Goal: Transaction & Acquisition: Subscribe to service/newsletter

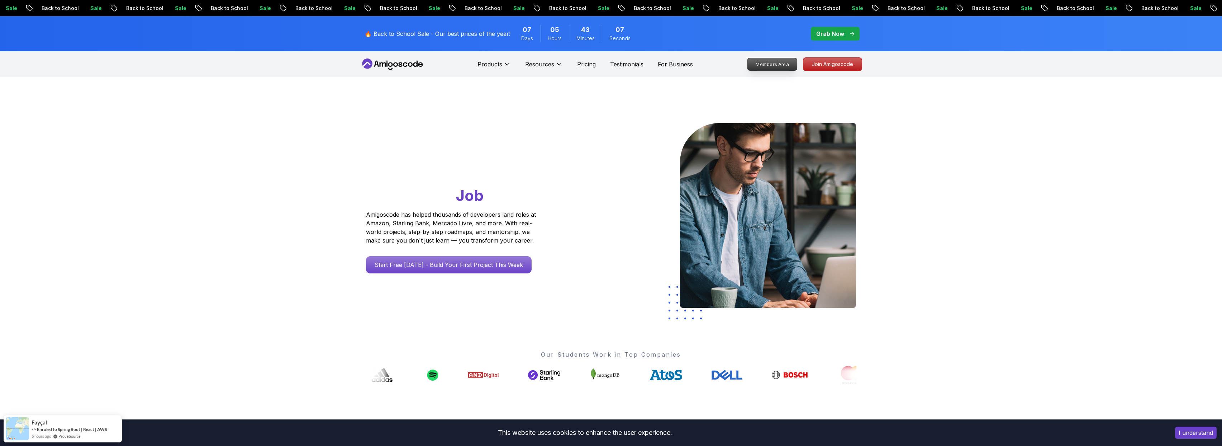
click at [756, 63] on p "Members Area" at bounding box center [772, 64] width 49 height 12
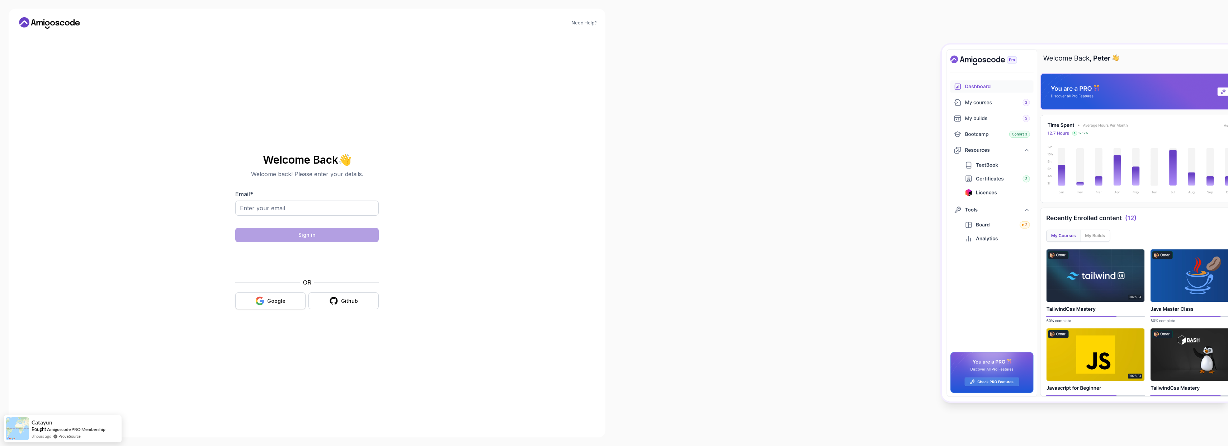
click at [274, 297] on div "Google" at bounding box center [276, 300] width 18 height 7
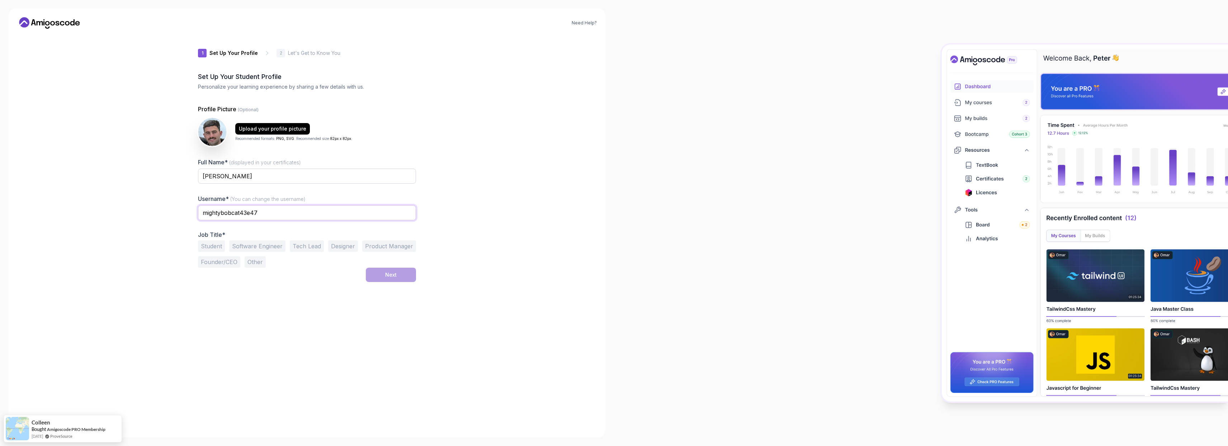
drag, startPoint x: 288, startPoint y: 213, endPoint x: 188, endPoint y: 208, distance: 99.4
click at [188, 208] on div "1 Set Up Your Profile 1 Set Up Your Profile 2 Let's Get to Know You Set Up Your…" at bounding box center [306, 231] width 241 height 394
type input "chaker"
click at [310, 283] on div "1 Set Up Your Profile 1 Set Up Your Profile 2 Let's Get to Know You Set Up Your…" at bounding box center [307, 231] width 218 height 394
click at [254, 248] on button "Software Engineer" at bounding box center [257, 245] width 56 height 11
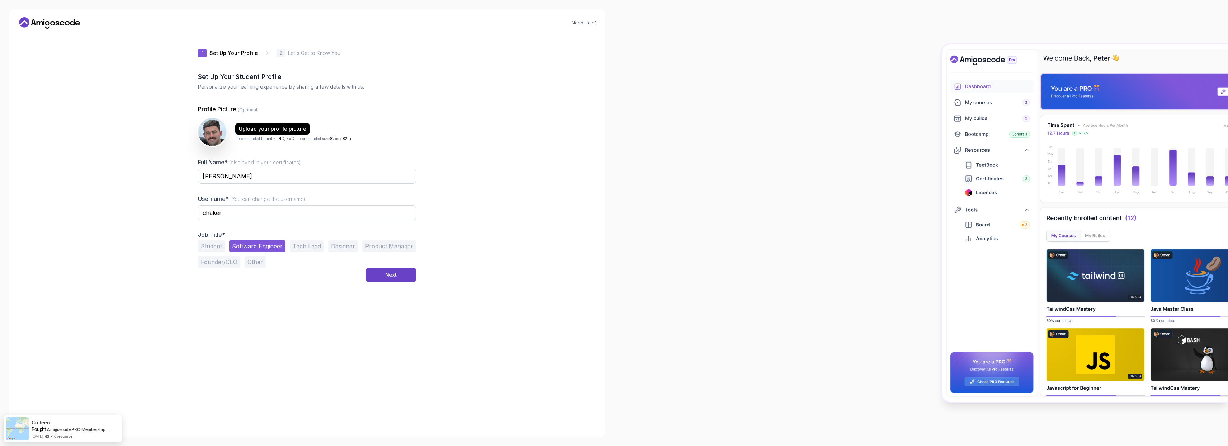
click at [204, 247] on button "Student" at bounding box center [211, 245] width 27 height 11
click at [378, 273] on button "Next" at bounding box center [391, 274] width 50 height 14
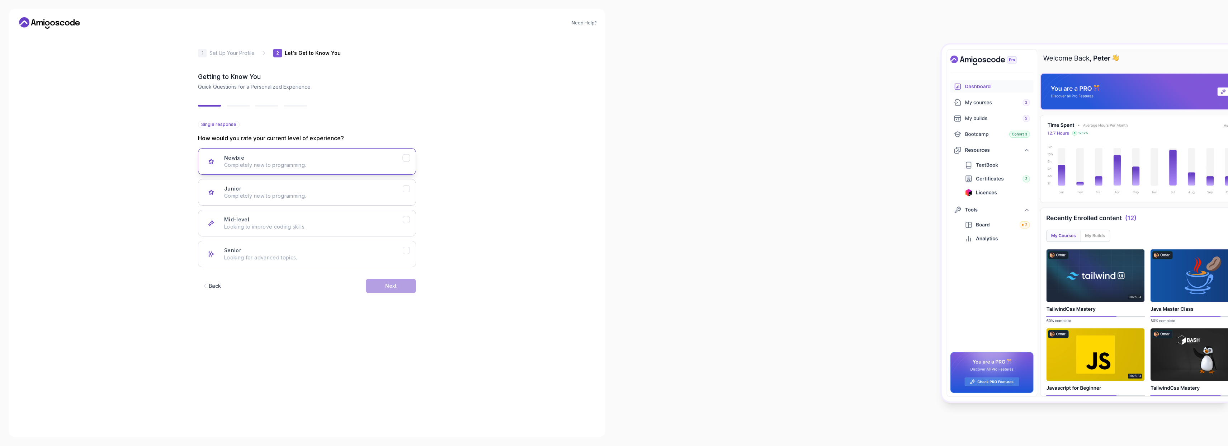
click at [302, 166] on p "Completely new to programming." at bounding box center [313, 164] width 179 height 7
click at [318, 194] on p "Completely new to programming." at bounding box center [313, 195] width 179 height 7
click at [312, 224] on p "Looking to improve coding skills." at bounding box center [313, 226] width 179 height 7
click at [332, 196] on p "Completely new to programming." at bounding box center [313, 195] width 179 height 7
click at [326, 169] on button "Newbie Completely new to programming." at bounding box center [307, 161] width 218 height 27
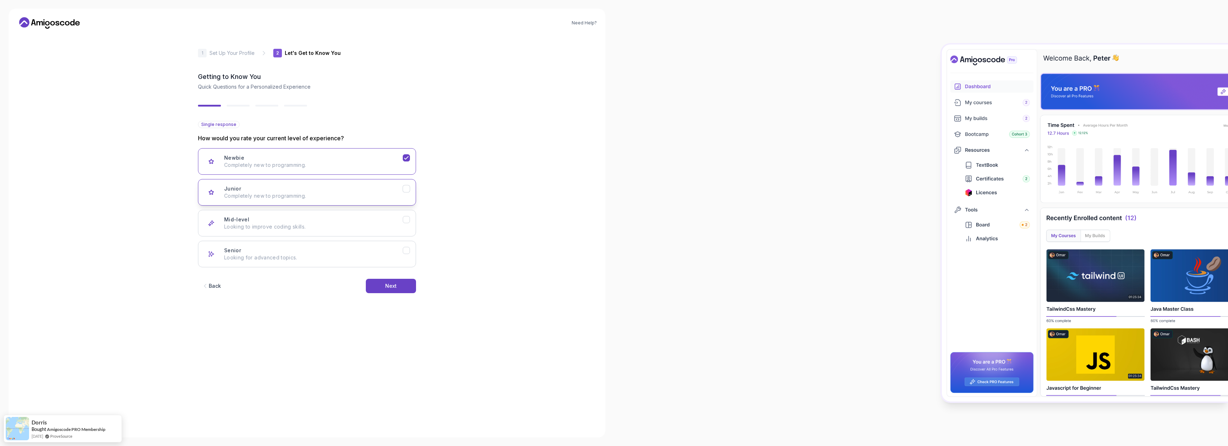
click at [296, 186] on div "Junior Completely new to programming." at bounding box center [313, 192] width 179 height 14
click at [300, 161] on p "Completely new to programming." at bounding box center [313, 164] width 179 height 7
click at [301, 181] on button "Junior Completely new to programming." at bounding box center [307, 192] width 218 height 27
click at [392, 290] on button "Next" at bounding box center [391, 286] width 50 height 14
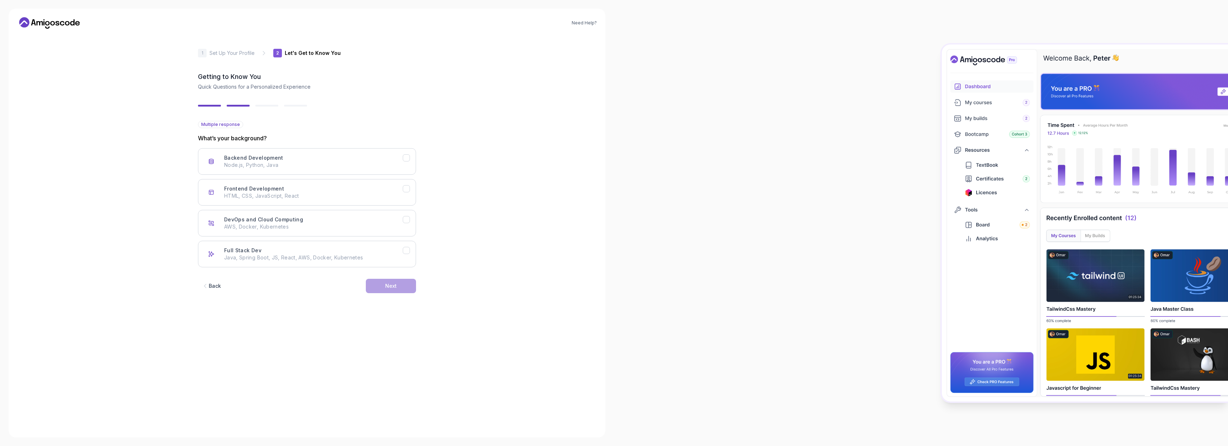
click at [217, 284] on div "Back" at bounding box center [215, 285] width 12 height 7
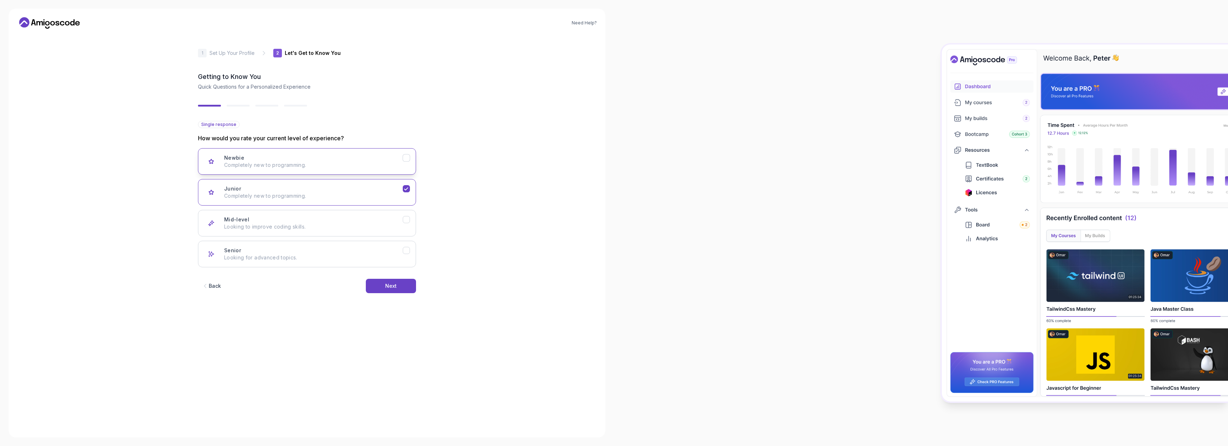
click at [234, 167] on p "Completely new to programming." at bounding box center [313, 164] width 179 height 7
click at [384, 288] on button "Next" at bounding box center [391, 286] width 50 height 14
click at [269, 168] on p "Node.js, Python, Java" at bounding box center [313, 164] width 179 height 7
click at [269, 186] on h3 "Frontend Development" at bounding box center [254, 188] width 60 height 7
click at [379, 282] on button "Next" at bounding box center [391, 286] width 50 height 14
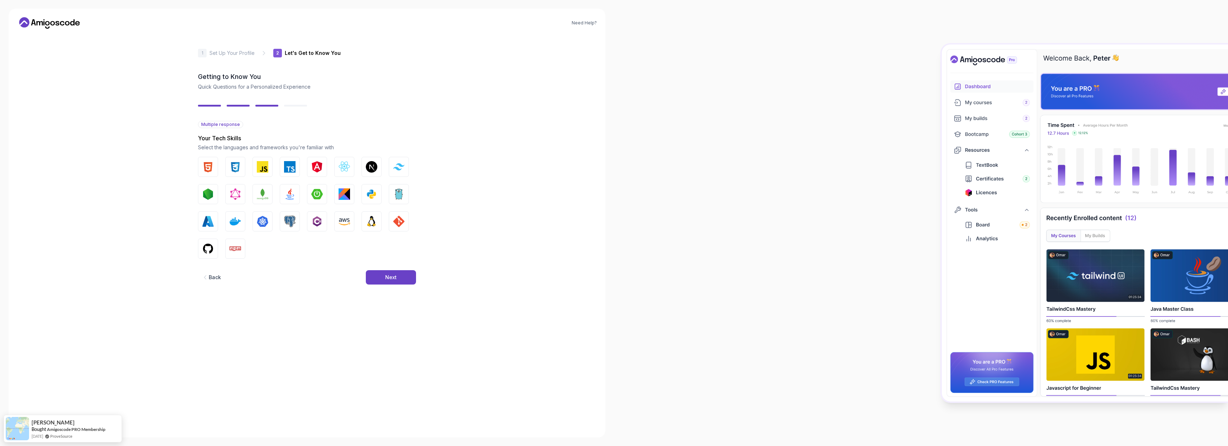
drag, startPoint x: 207, startPoint y: 166, endPoint x: 222, endPoint y: 167, distance: 14.7
click at [207, 166] on img "button" at bounding box center [207, 166] width 11 height 11
click at [229, 165] on button "CSS" at bounding box center [235, 167] width 20 height 20
click at [254, 166] on button "JavaScript" at bounding box center [262, 167] width 20 height 20
click at [373, 198] on img "button" at bounding box center [371, 193] width 11 height 11
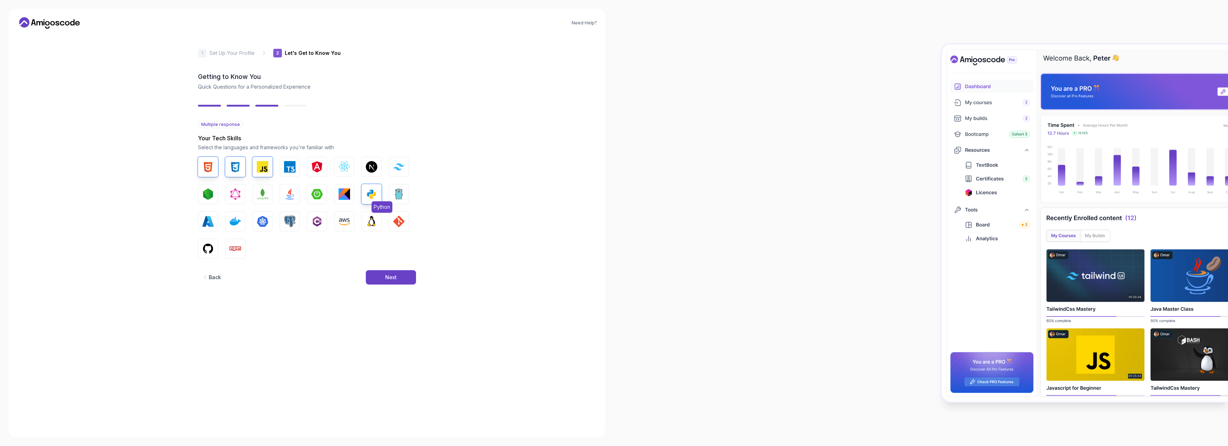
click at [372, 197] on img "button" at bounding box center [371, 193] width 11 height 11
click at [291, 194] on img "button" at bounding box center [289, 193] width 11 height 11
click at [383, 277] on button "Next" at bounding box center [391, 277] width 50 height 14
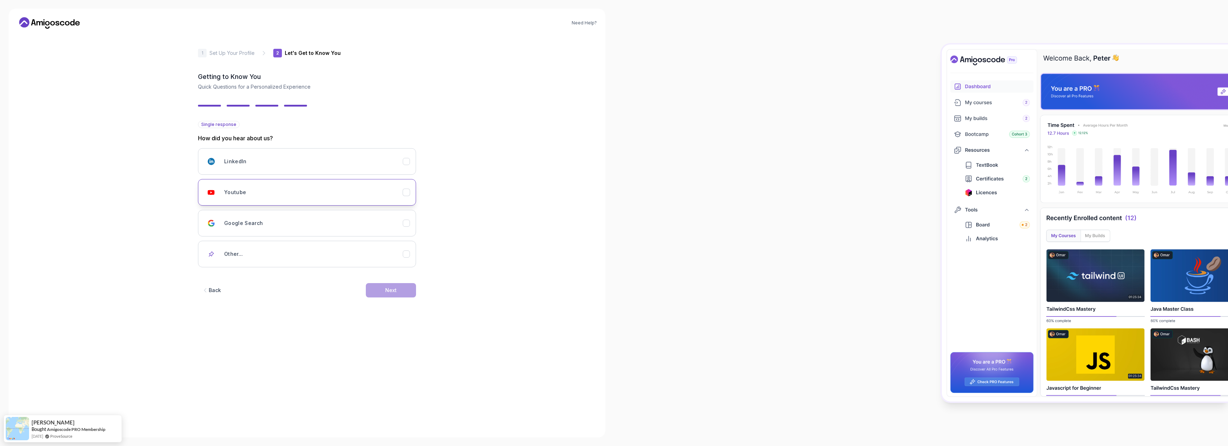
click at [281, 199] on button "Youtube" at bounding box center [307, 192] width 218 height 27
click at [389, 293] on div "Next" at bounding box center [390, 289] width 11 height 7
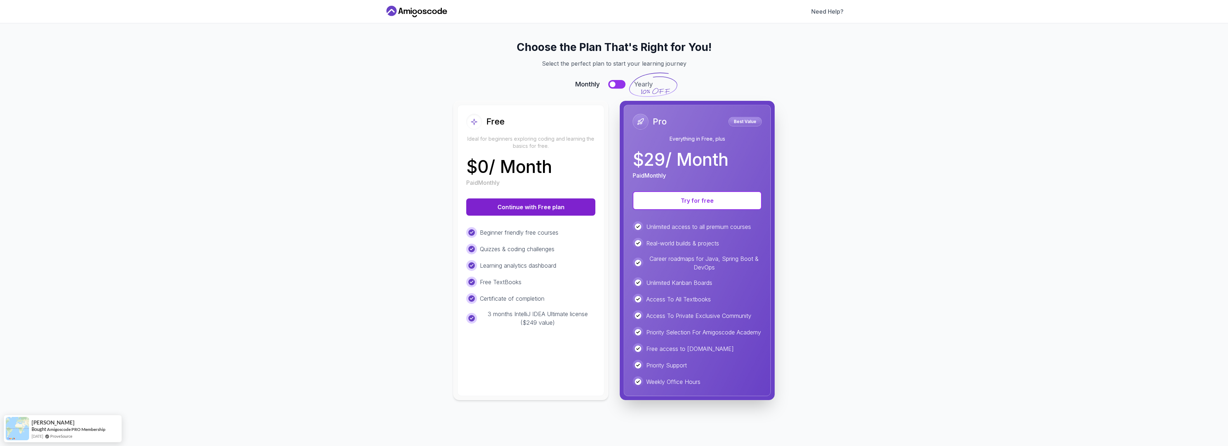
click at [542, 210] on button "Continue with Free plan" at bounding box center [530, 206] width 129 height 17
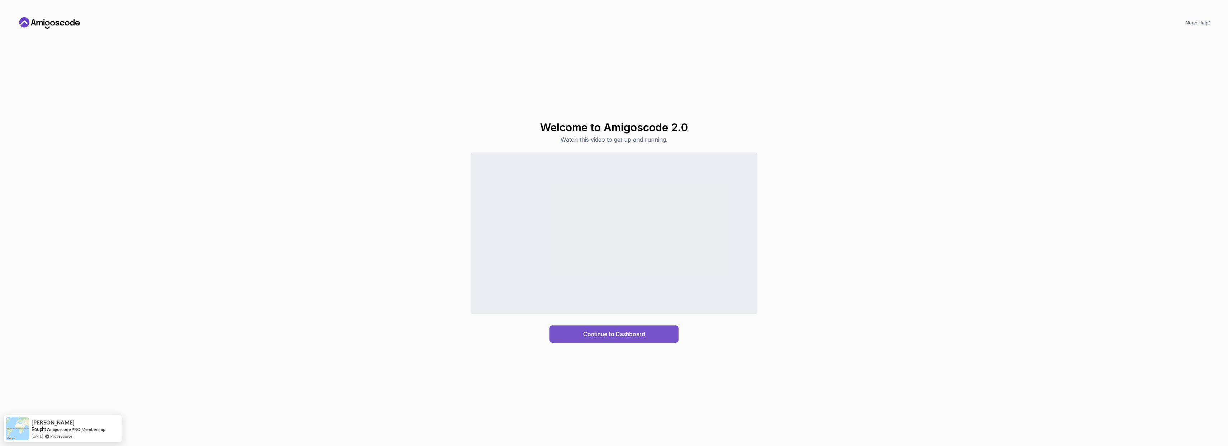
click at [609, 338] on button "Continue to Dashboard" at bounding box center [613, 333] width 129 height 17
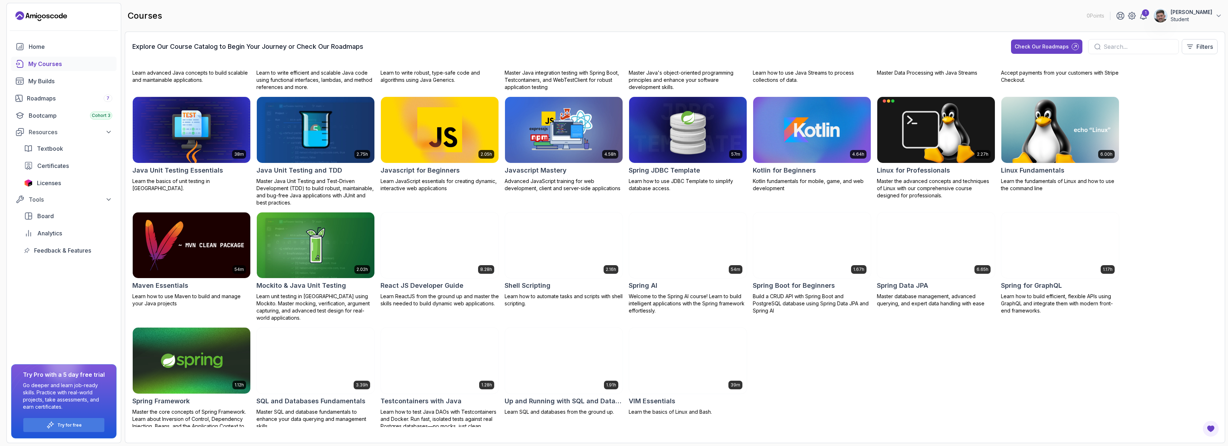
scroll to position [307, 0]
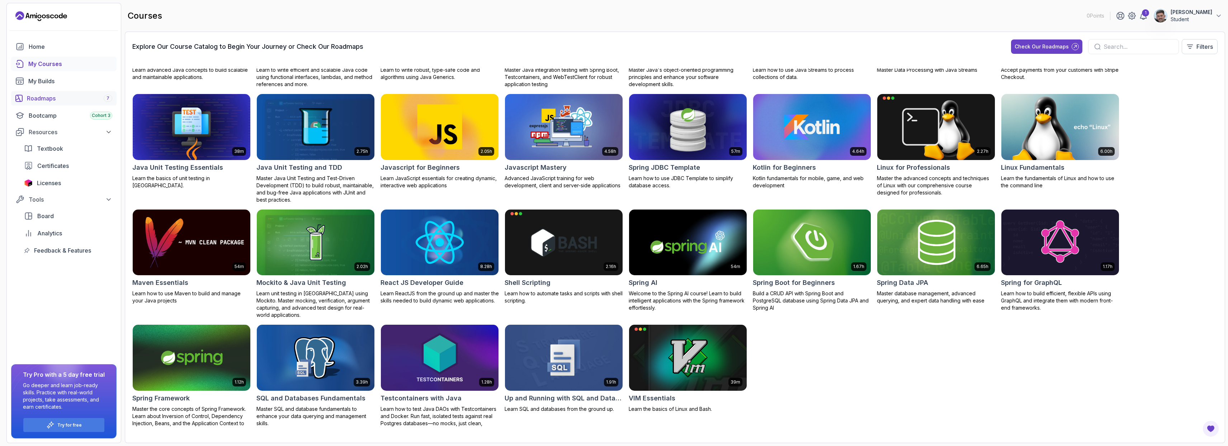
click at [63, 95] on div "Roadmaps 7" at bounding box center [69, 98] width 85 height 9
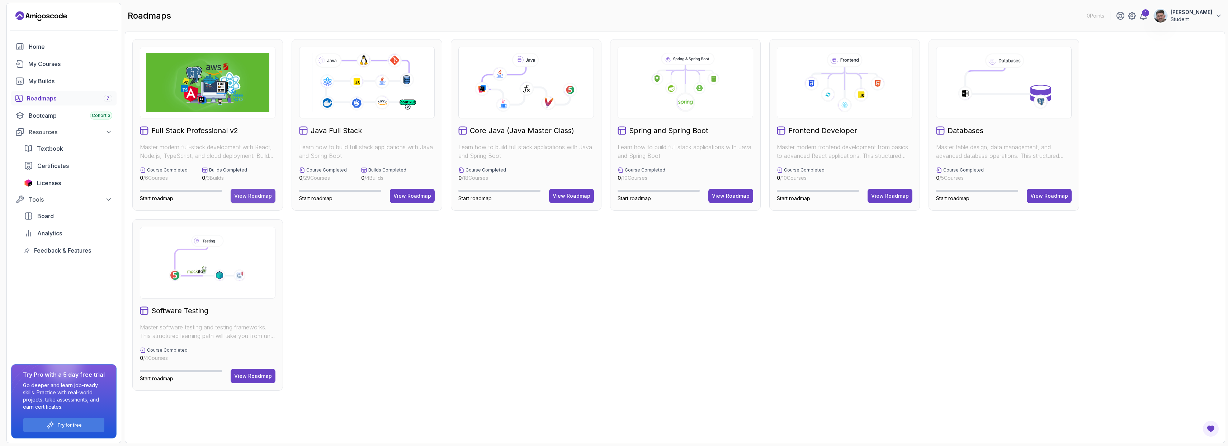
click at [254, 193] on div "View Roadmap" at bounding box center [253, 195] width 38 height 7
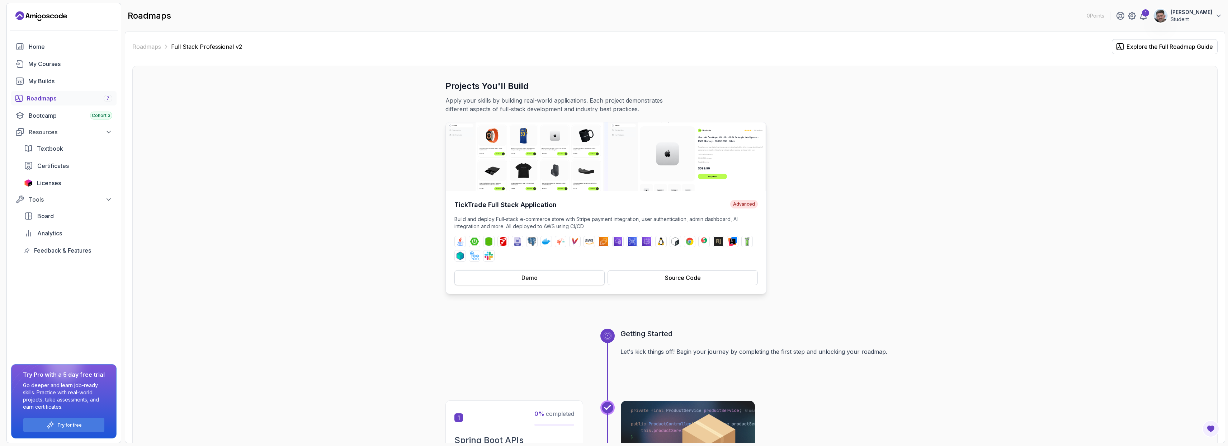
click at [546, 278] on button "Demo" at bounding box center [529, 277] width 150 height 15
click at [47, 99] on div "Roadmaps 7" at bounding box center [69, 98] width 85 height 9
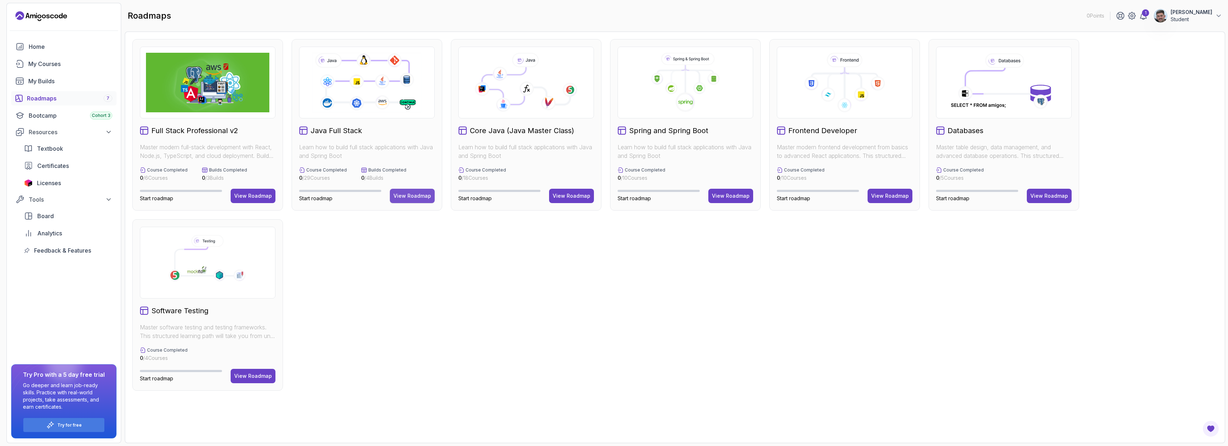
click at [420, 198] on div "View Roadmap" at bounding box center [412, 195] width 38 height 7
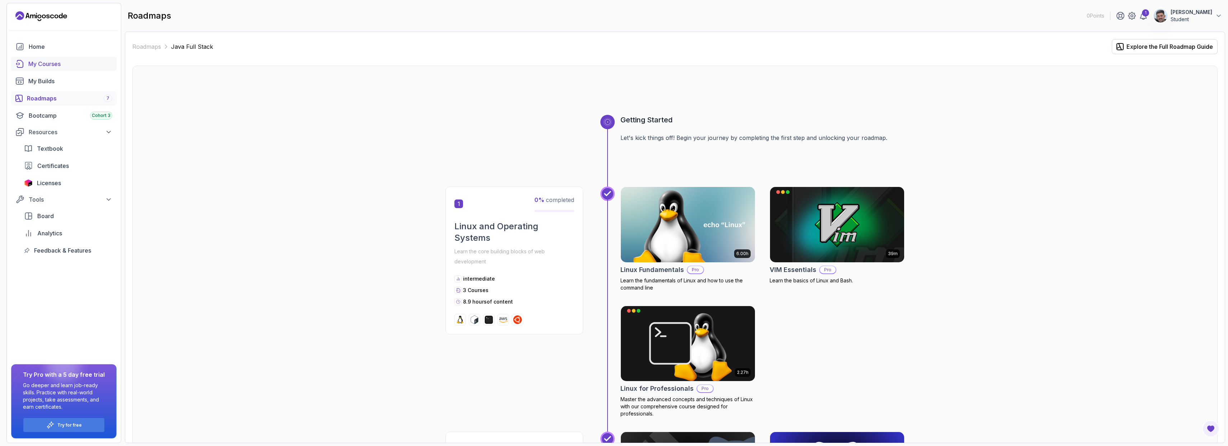
click at [53, 66] on div "My Courses" at bounding box center [70, 64] width 84 height 9
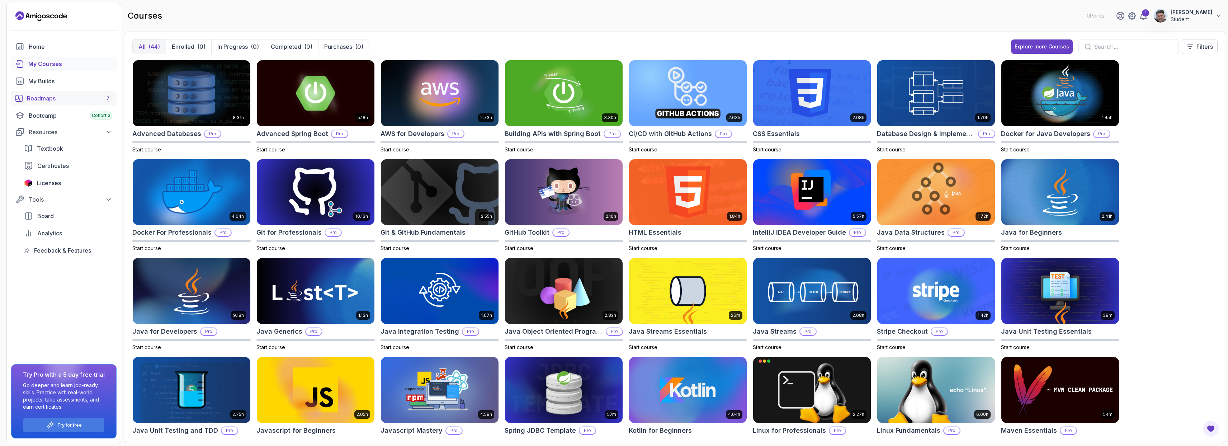
click at [45, 96] on div "Roadmaps 7" at bounding box center [69, 98] width 85 height 9
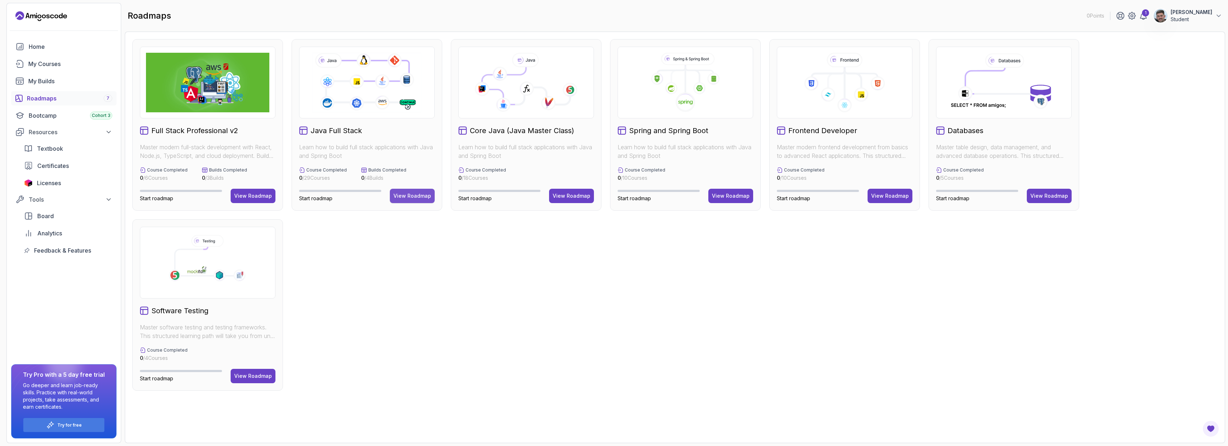
click at [409, 198] on div "View Roadmap" at bounding box center [412, 195] width 38 height 7
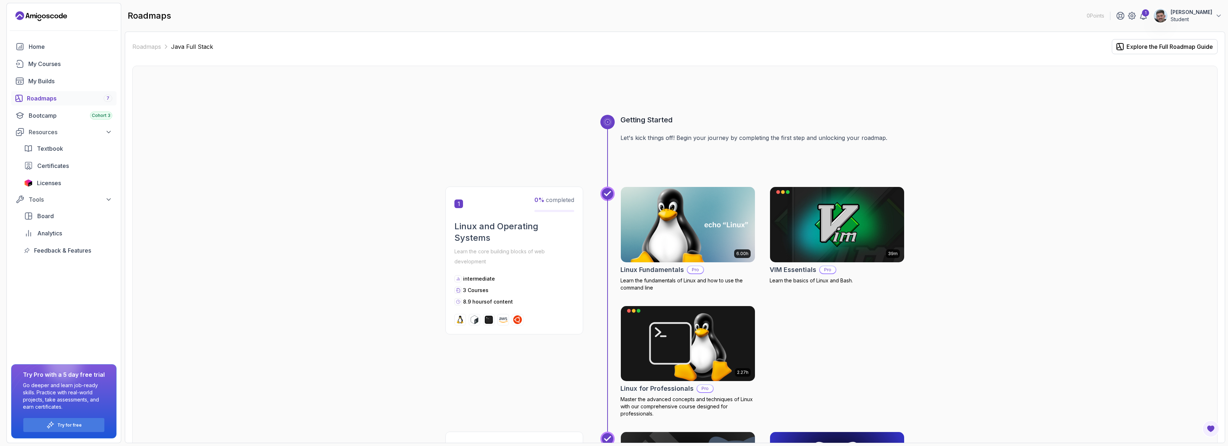
click at [665, 246] on img at bounding box center [687, 224] width 141 height 79
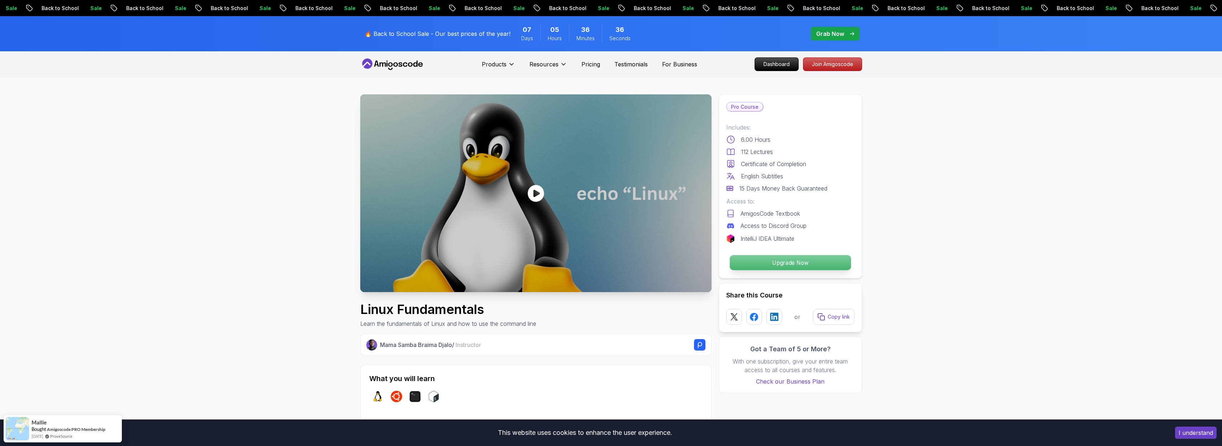
click at [758, 258] on p "Upgrade Now" at bounding box center [790, 262] width 121 height 15
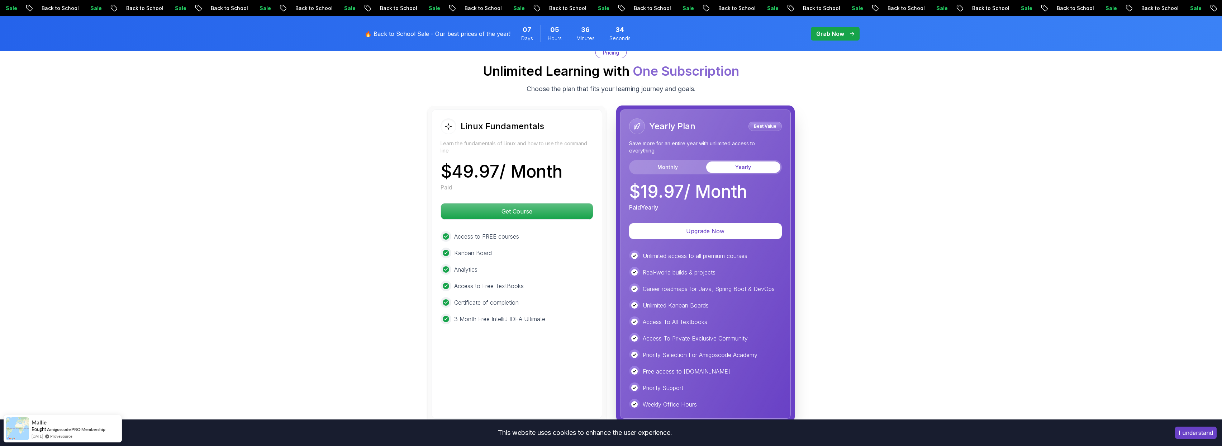
scroll to position [1590, 0]
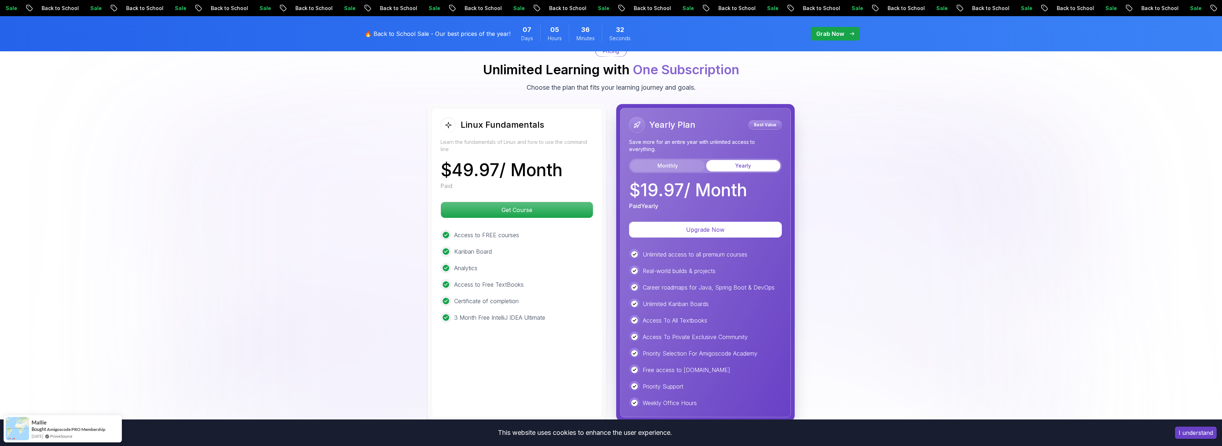
click at [681, 171] on button "Monthly" at bounding box center [668, 165] width 74 height 11
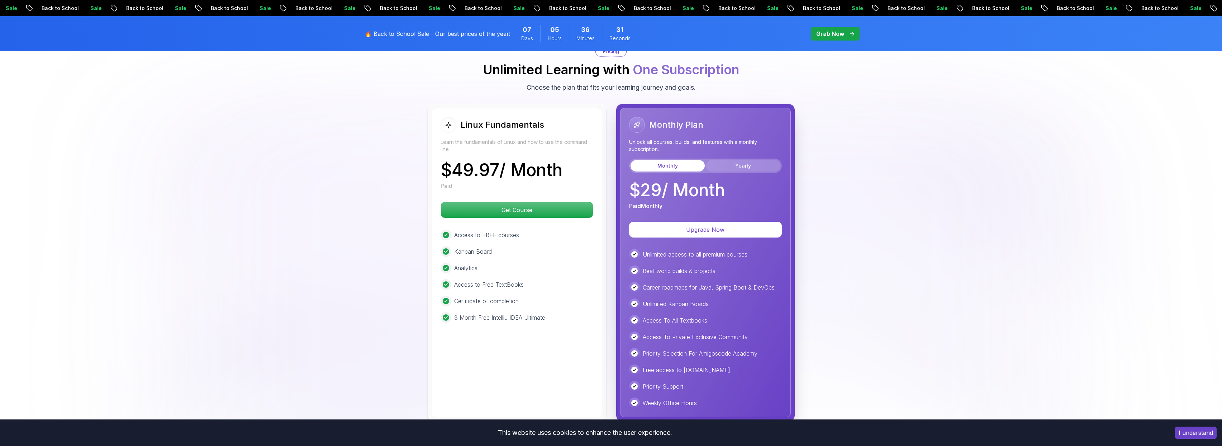
click at [721, 170] on button "Yearly" at bounding box center [743, 165] width 74 height 11
click at [672, 172] on div "Monthly Yearly" at bounding box center [705, 165] width 153 height 14
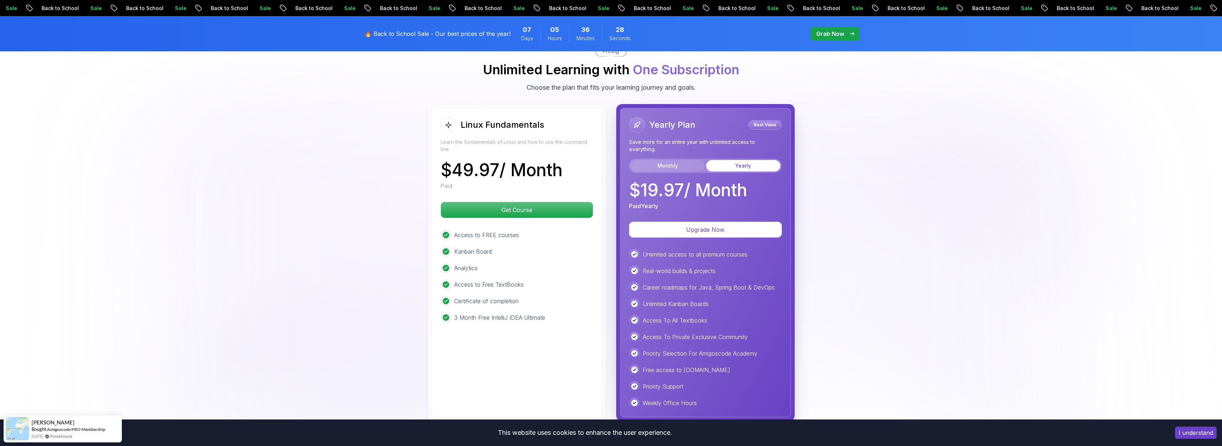
click at [669, 162] on button "Monthly" at bounding box center [668, 165] width 74 height 11
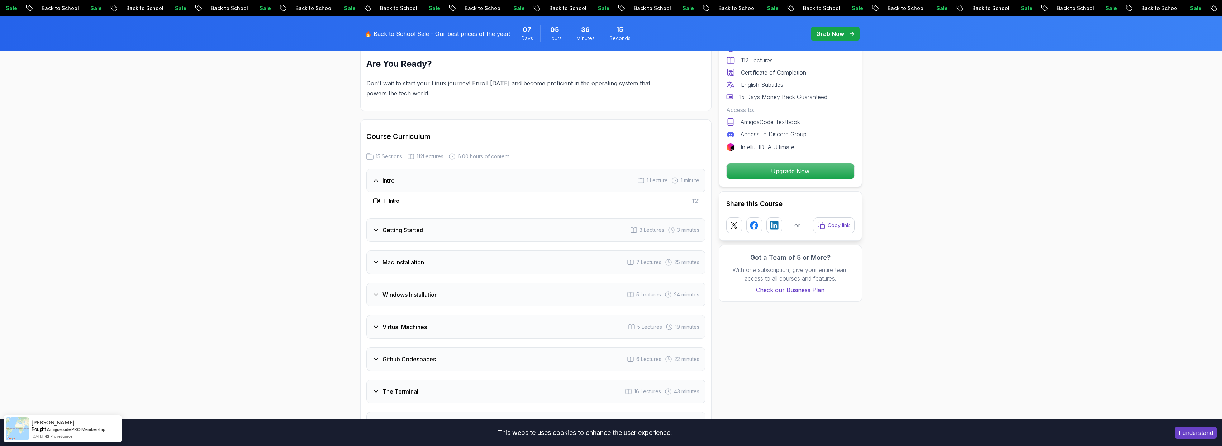
scroll to position [875, 0]
click at [392, 229] on h3 "Getting Started" at bounding box center [403, 226] width 41 height 9
click at [396, 217] on div "Getting Started 3 Lectures 3 minutes" at bounding box center [535, 210] width 339 height 24
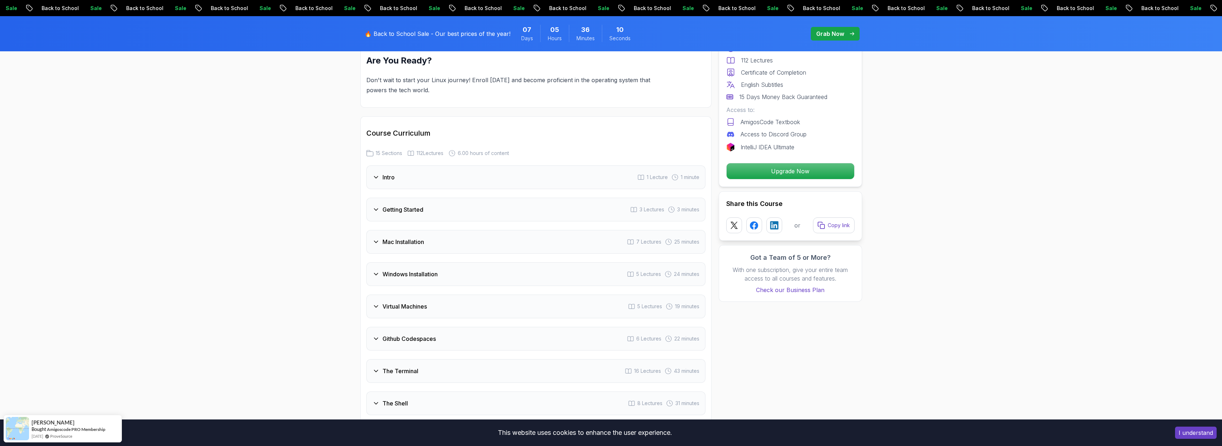
click at [400, 235] on div "Mac Installation 7 Lectures 25 minutes" at bounding box center [535, 242] width 339 height 24
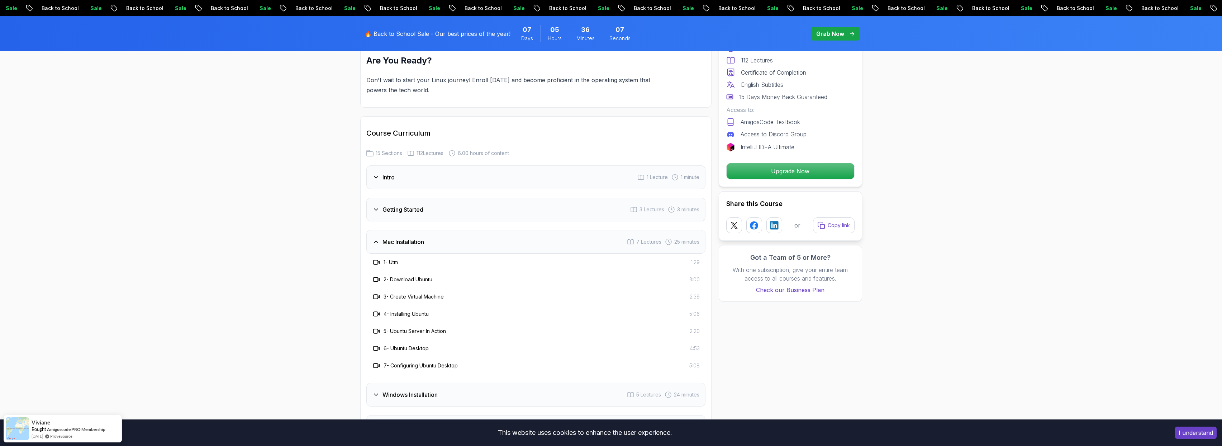
click at [402, 239] on h3 "Mac Installation" at bounding box center [404, 241] width 42 height 9
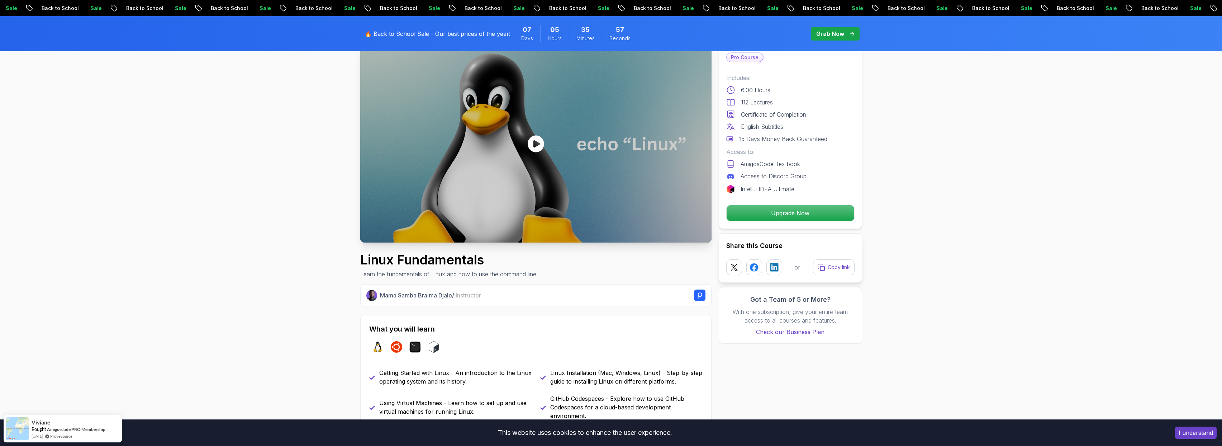
scroll to position [0, 0]
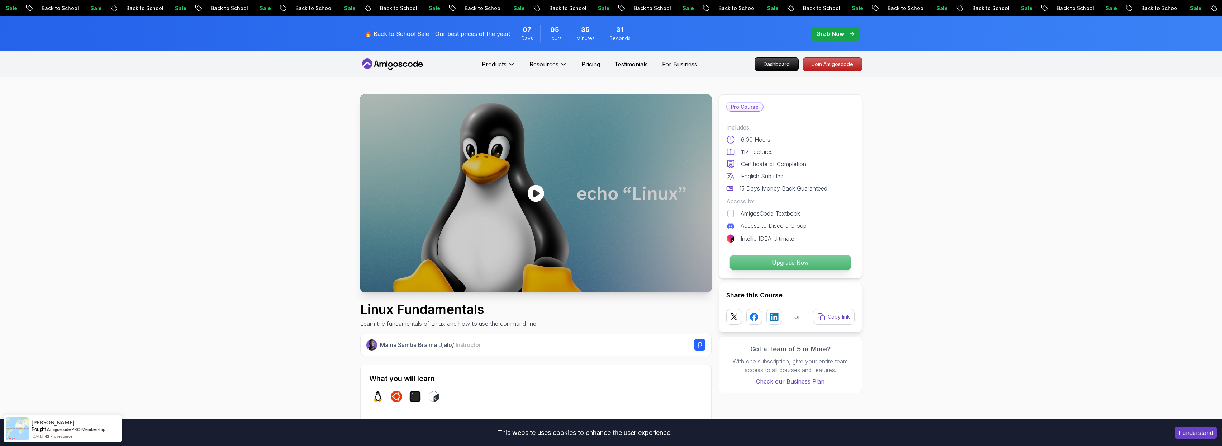
click at [768, 257] on p "Upgrade Now" at bounding box center [790, 262] width 121 height 15
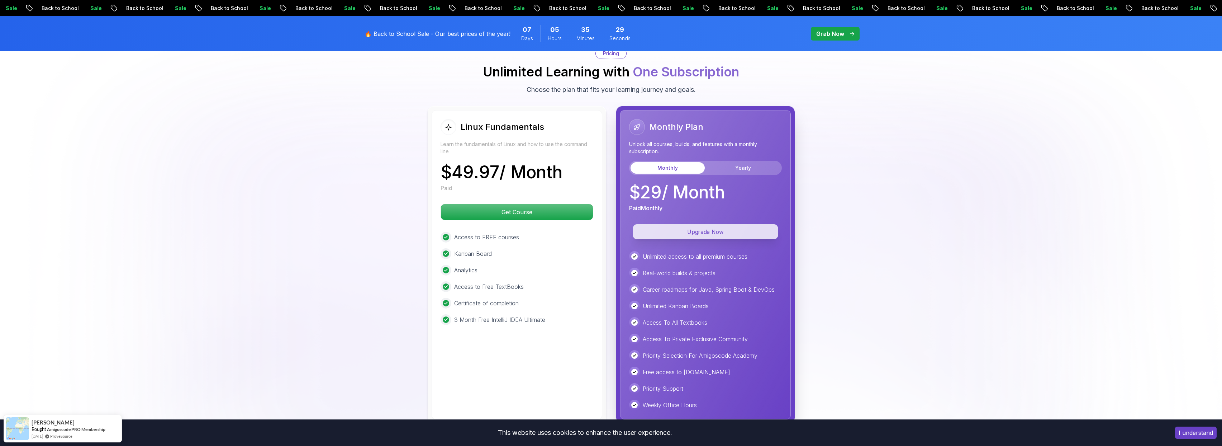
scroll to position [1573, 0]
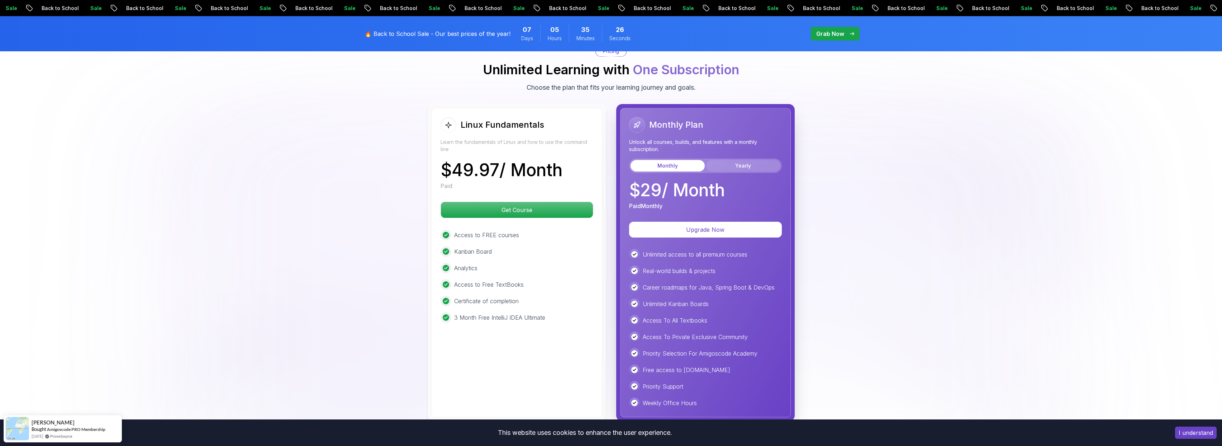
click at [736, 163] on button "Yearly" at bounding box center [743, 165] width 74 height 11
click at [673, 161] on button "Monthly" at bounding box center [668, 165] width 74 height 11
click at [735, 163] on button "Yearly" at bounding box center [743, 165] width 74 height 11
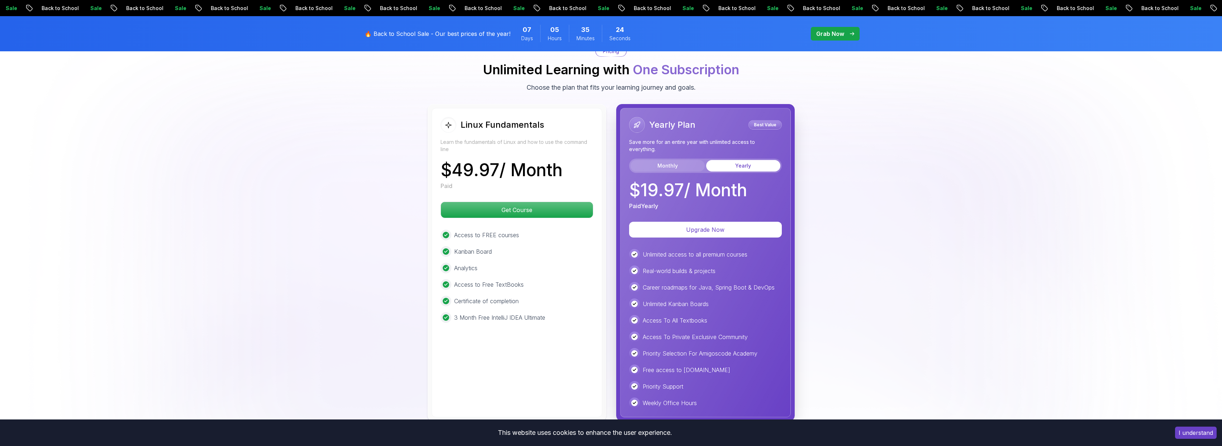
click at [691, 163] on button "Monthly" at bounding box center [668, 165] width 74 height 11
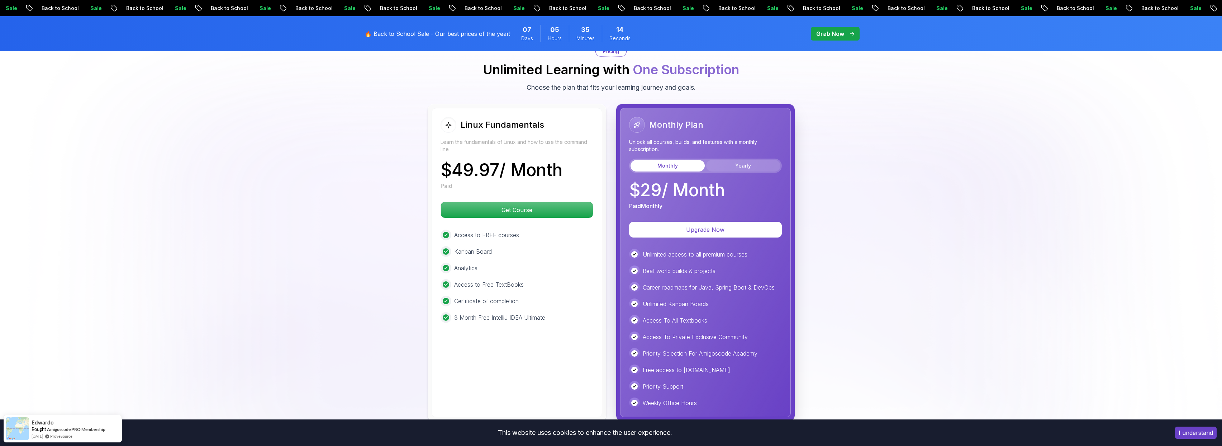
click at [721, 165] on button "Yearly" at bounding box center [743, 165] width 74 height 11
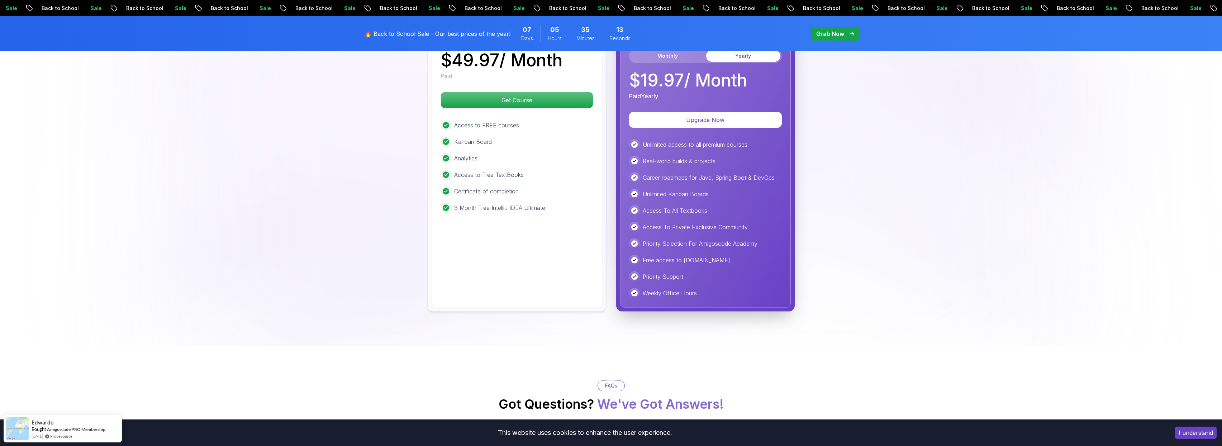
scroll to position [1557, 0]
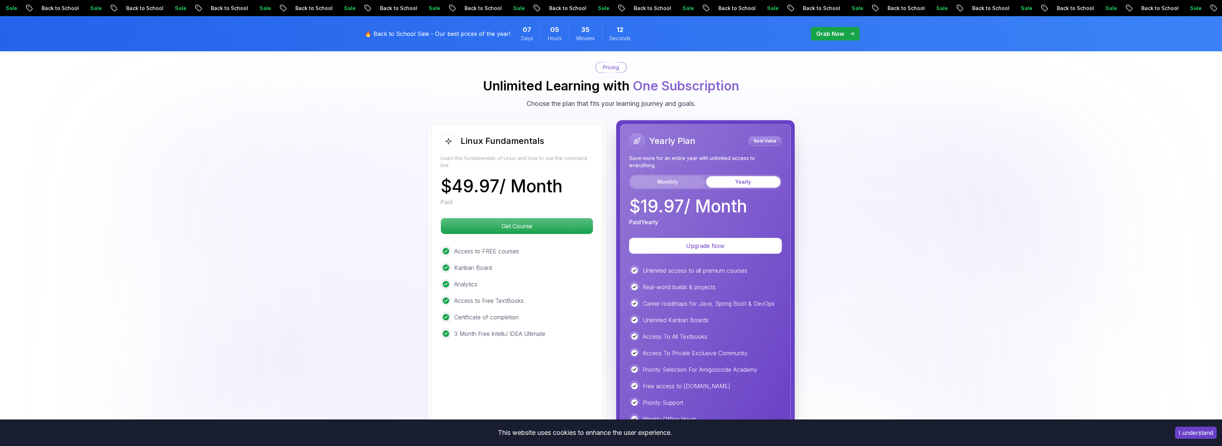
click at [684, 176] on div "Monthly Yearly" at bounding box center [705, 182] width 153 height 14
click at [683, 177] on button "Monthly" at bounding box center [668, 181] width 74 height 11
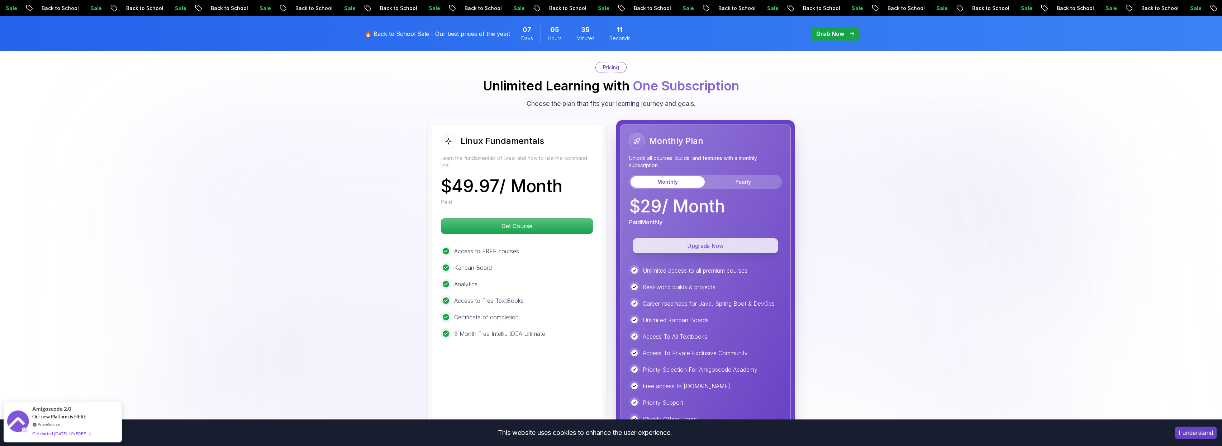
click at [681, 245] on p "Upgrade Now" at bounding box center [705, 245] width 145 height 15
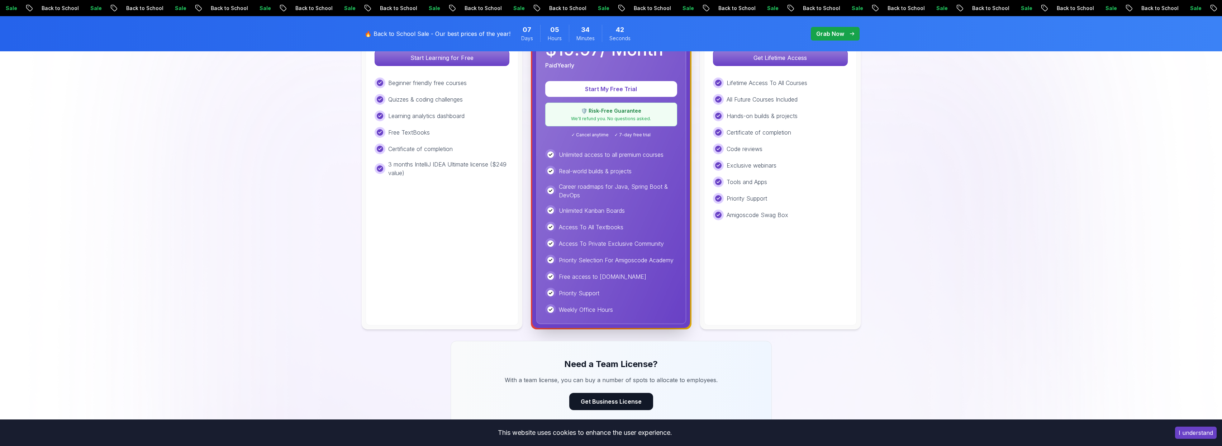
scroll to position [156, 0]
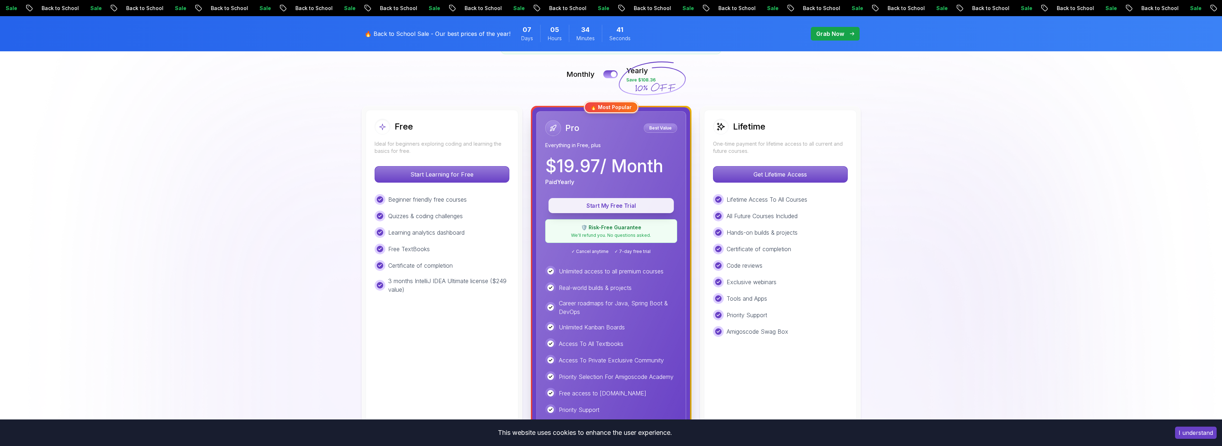
click at [598, 206] on p "Start My Free Trial" at bounding box center [611, 205] width 109 height 8
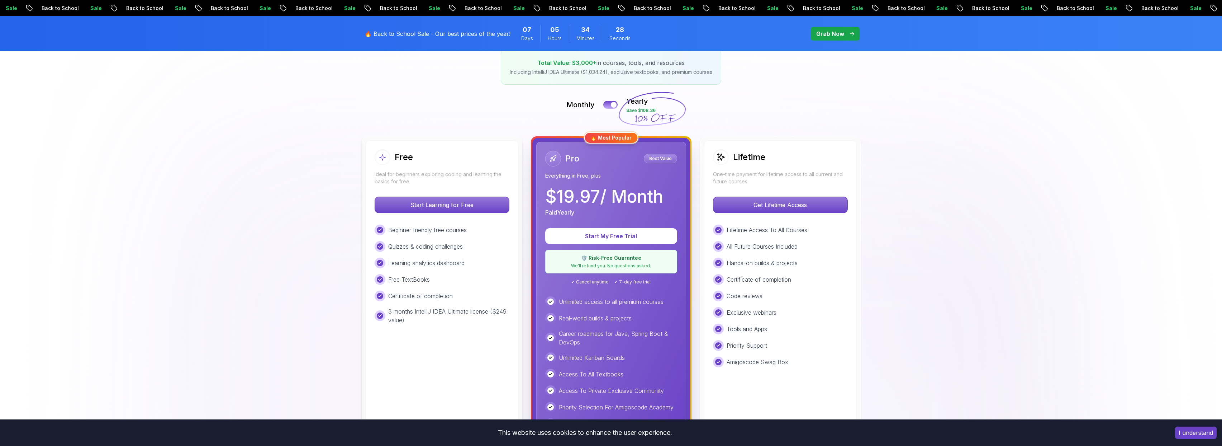
scroll to position [105, 0]
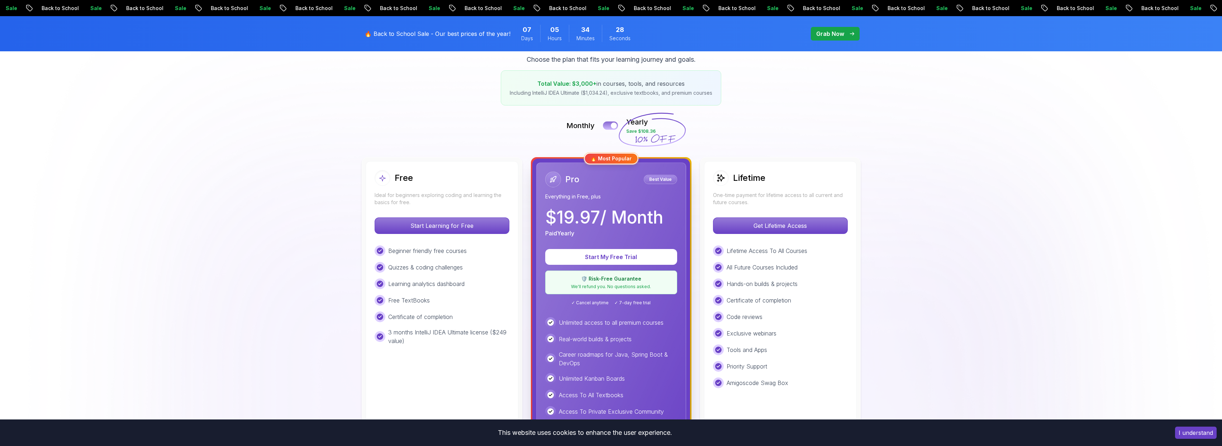
click at [609, 127] on button at bounding box center [610, 125] width 15 height 8
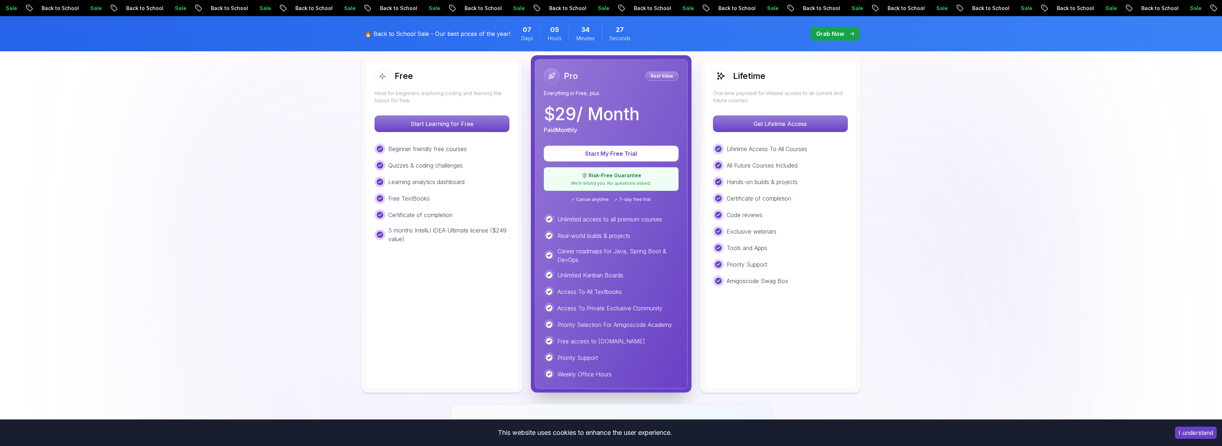
scroll to position [188, 0]
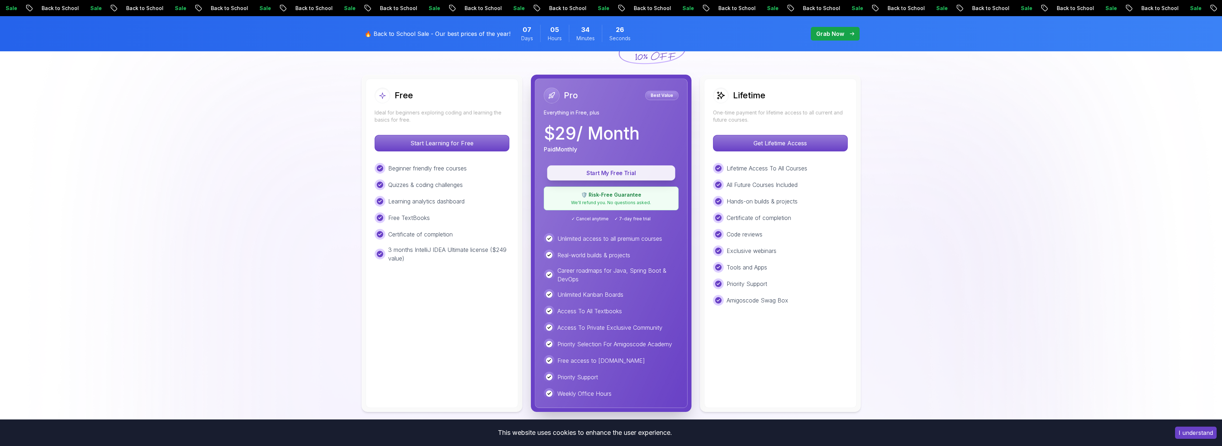
click at [598, 170] on p "Start My Free Trial" at bounding box center [611, 173] width 112 height 8
